Goal: Task Accomplishment & Management: Manage account settings

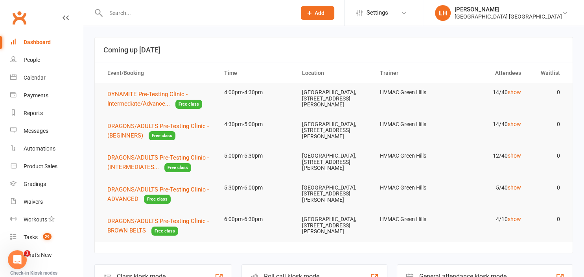
click at [516, 215] on td "4/10 show" at bounding box center [489, 219] width 78 height 18
click at [517, 221] on link "show" at bounding box center [514, 219] width 13 height 6
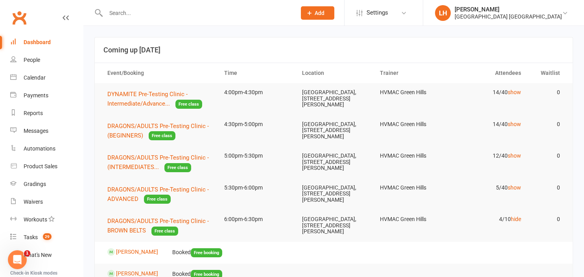
scroll to position [83, 0]
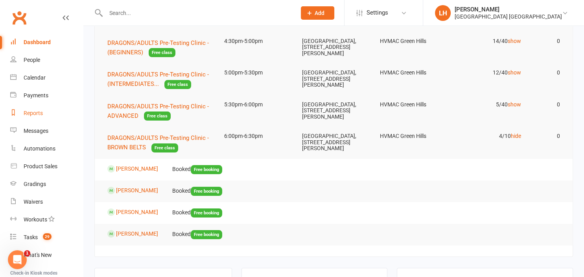
click at [28, 112] on div "Reports" at bounding box center [33, 113] width 19 height 6
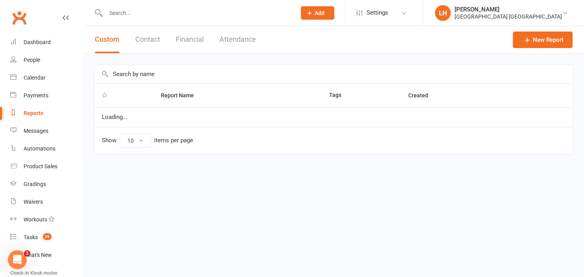
select select "25"
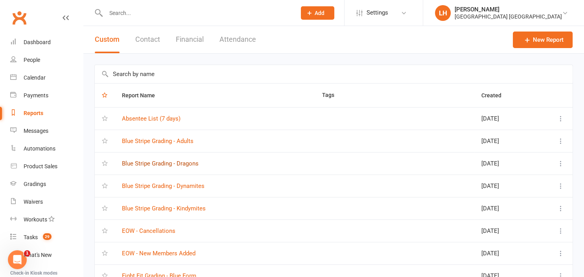
click at [182, 164] on link "Blue Stripe Grading - Dragons" at bounding box center [160, 163] width 77 height 7
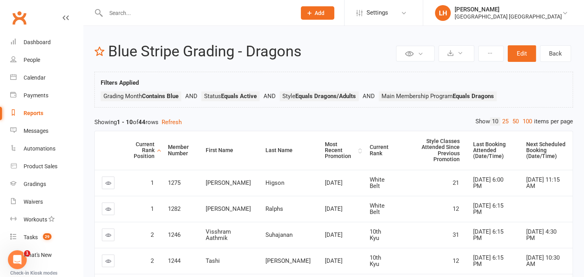
scroll to position [207, 0]
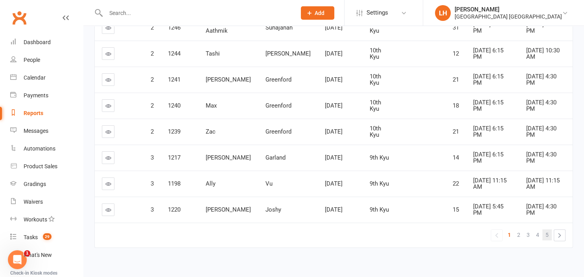
click at [546, 229] on span "5" at bounding box center [547, 234] width 3 height 11
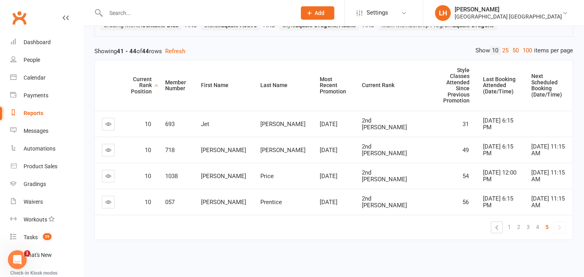
scroll to position [52, 0]
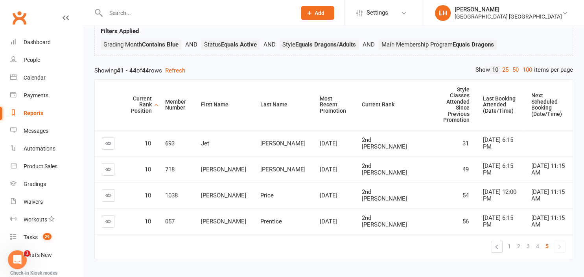
click at [109, 140] on icon at bounding box center [108, 143] width 6 height 6
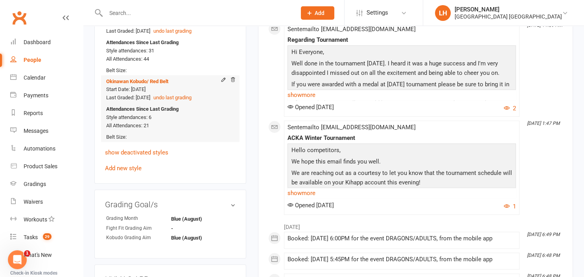
scroll to position [623, 0]
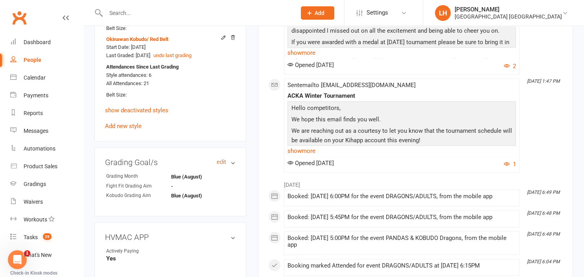
click at [220, 159] on link "edit" at bounding box center [221, 162] width 9 height 7
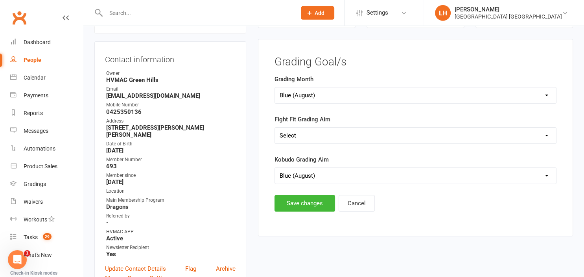
scroll to position [77, 0]
click at [275, 88] on select "Select Silver (February) Yellow (April) White (June) Blue (August) Green (Octob…" at bounding box center [415, 96] width 281 height 16
select select "Green (October)"
click option "Green (October)" at bounding box center [0, 0] width 0 height 0
click at [318, 198] on button "Save changes" at bounding box center [305, 203] width 61 height 17
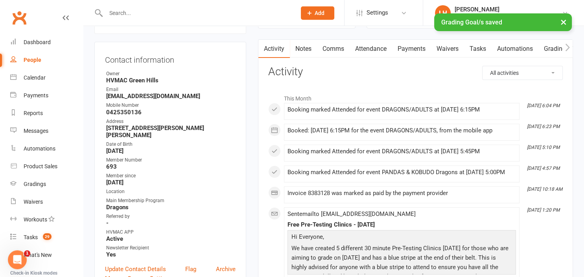
scroll to position [0, 0]
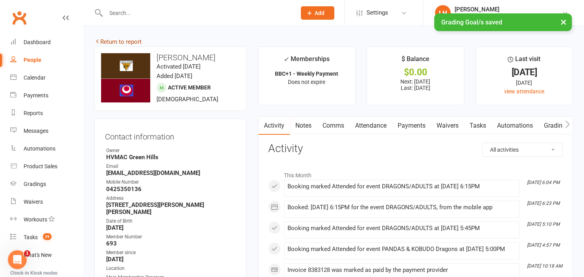
click at [116, 42] on link "Return to report" at bounding box center [117, 41] width 47 height 7
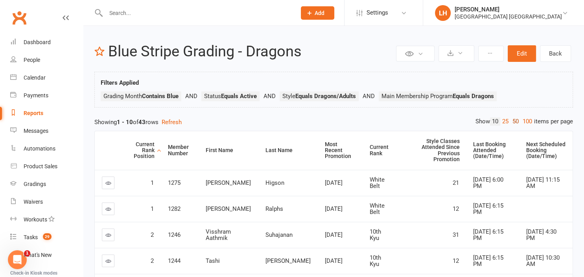
click at [518, 120] on link "50" at bounding box center [516, 121] width 10 height 8
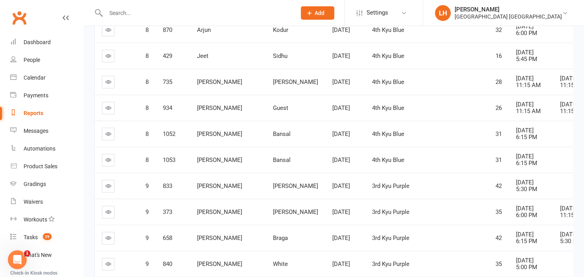
scroll to position [1263, 0]
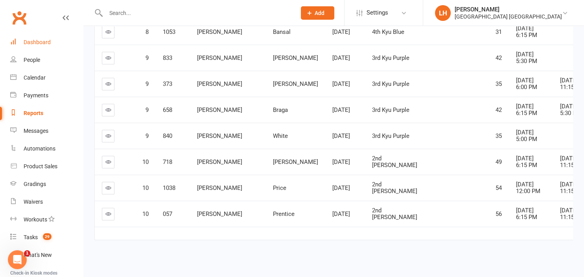
click at [39, 45] on div "Dashboard" at bounding box center [37, 42] width 27 height 6
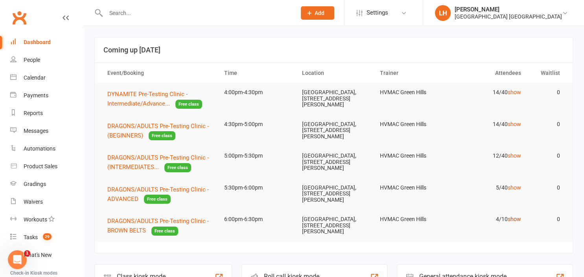
click at [511, 218] on link "show" at bounding box center [514, 219] width 13 height 6
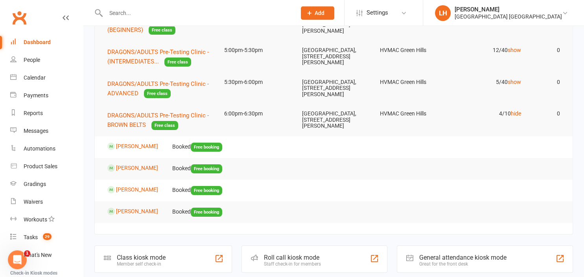
scroll to position [166, 0]
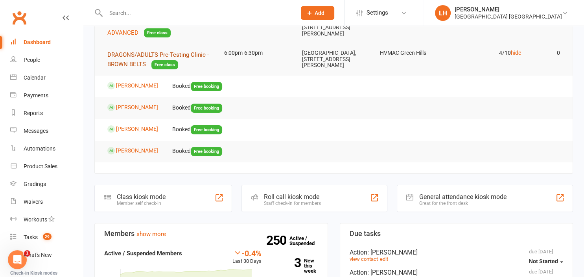
click at [135, 58] on span "DRAGONS/ADULTS Pre-Testing Clinic - BROWN BELTS" at bounding box center [157, 59] width 101 height 17
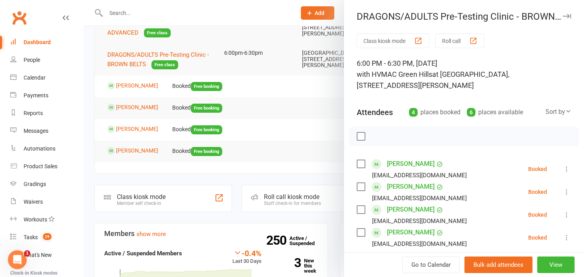
click at [565, 170] on icon at bounding box center [567, 169] width 8 height 8
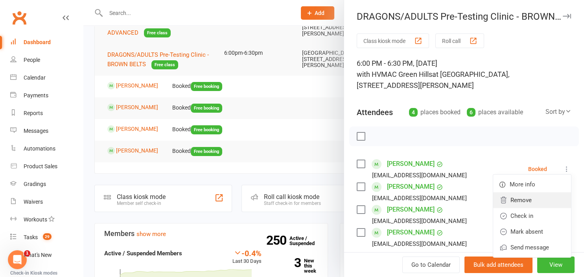
click at [540, 201] on link "Remove" at bounding box center [532, 200] width 78 height 16
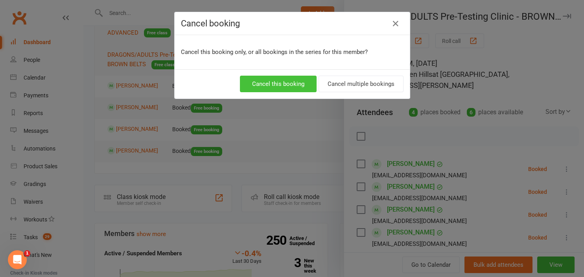
click at [296, 82] on button "Cancel this booking" at bounding box center [278, 84] width 77 height 17
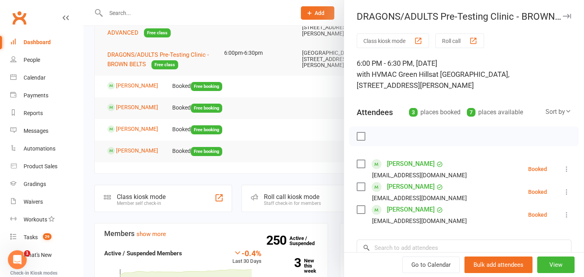
click at [139, 84] on div at bounding box center [333, 138] width 501 height 277
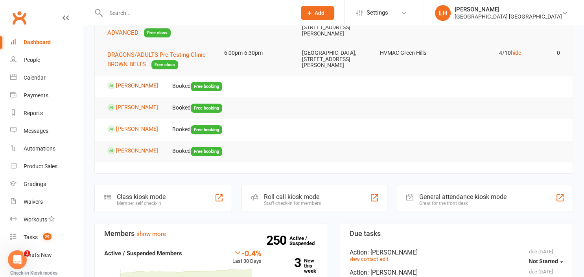
click at [138, 86] on link "[PERSON_NAME]" at bounding box center [137, 85] width 42 height 6
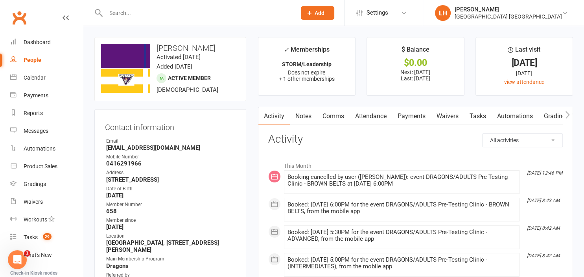
click at [378, 119] on link "Attendance" at bounding box center [371, 116] width 42 height 18
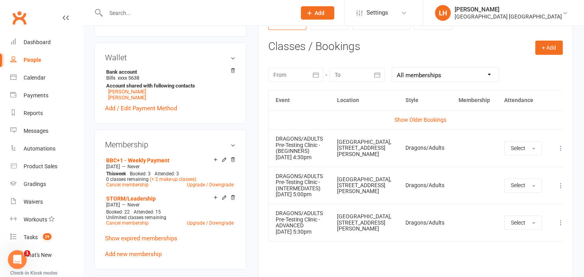
scroll to position [332, 0]
